Goal: Navigation & Orientation: Find specific page/section

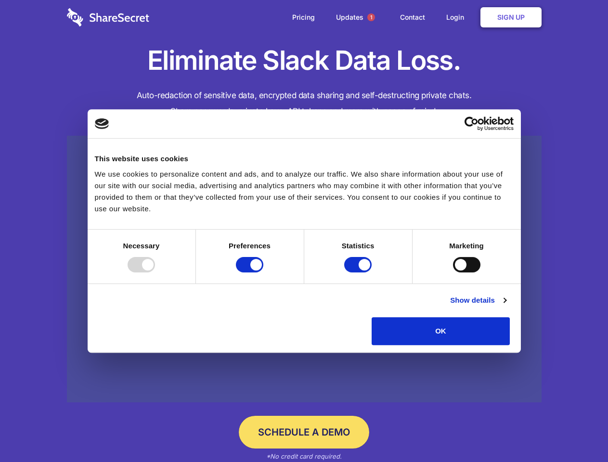
click at [155, 272] on div at bounding box center [140, 264] width 27 height 15
click at [263, 272] on input "Preferences" at bounding box center [249, 264] width 27 height 15
checkbox input "false"
click at [359, 272] on input "Statistics" at bounding box center [357, 264] width 27 height 15
checkbox input "false"
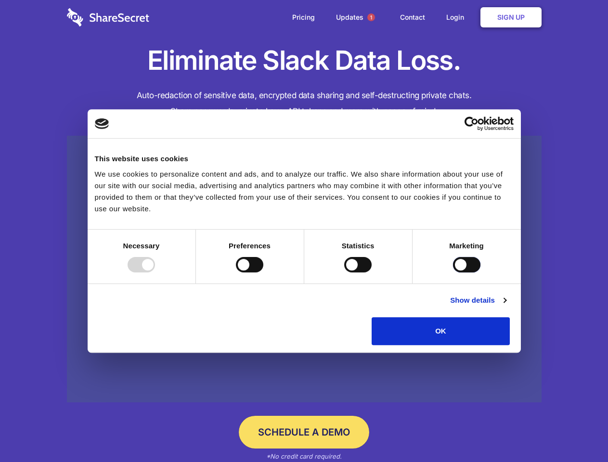
click at [453, 272] on input "Marketing" at bounding box center [466, 264] width 27 height 15
checkbox input "true"
click at [506, 306] on link "Show details" at bounding box center [478, 300] width 56 height 12
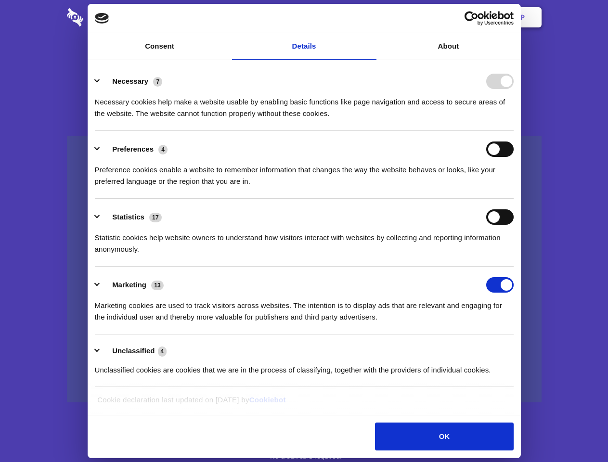
click at [513, 131] on li "Necessary 7 Necessary cookies help make a website usable by enabling basic func…" at bounding box center [304, 97] width 418 height 68
click at [370, 17] on span "1" at bounding box center [371, 17] width 8 height 8
